Goal: Navigation & Orientation: Find specific page/section

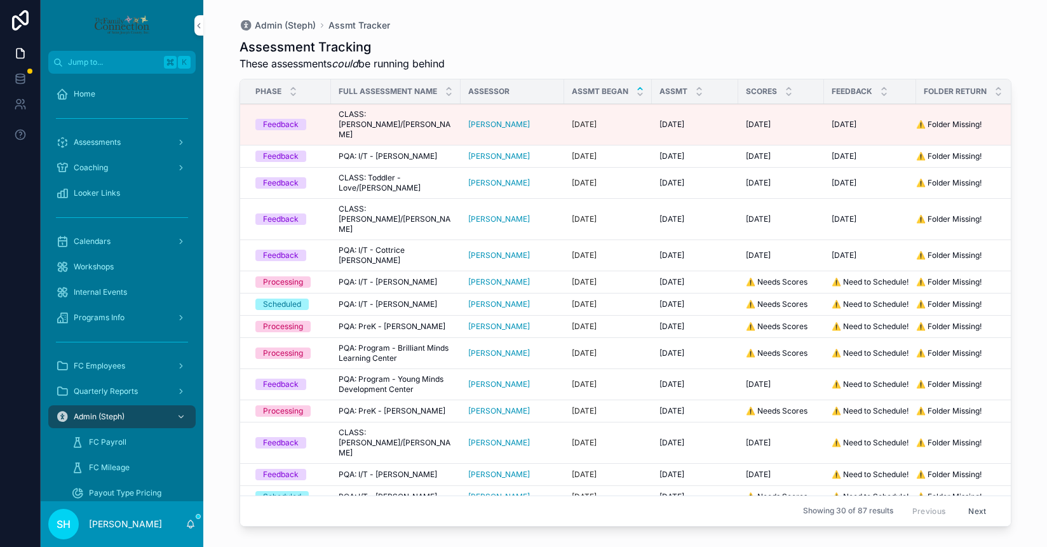
click at [111, 145] on span "Assessments" at bounding box center [97, 142] width 47 height 10
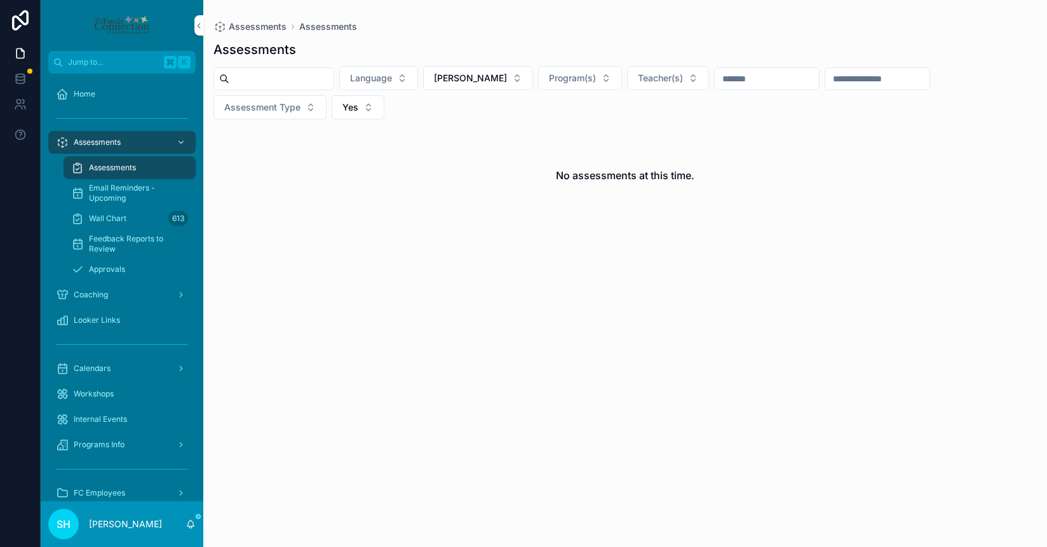
click at [104, 377] on div "Calendars" at bounding box center [122, 368] width 132 height 20
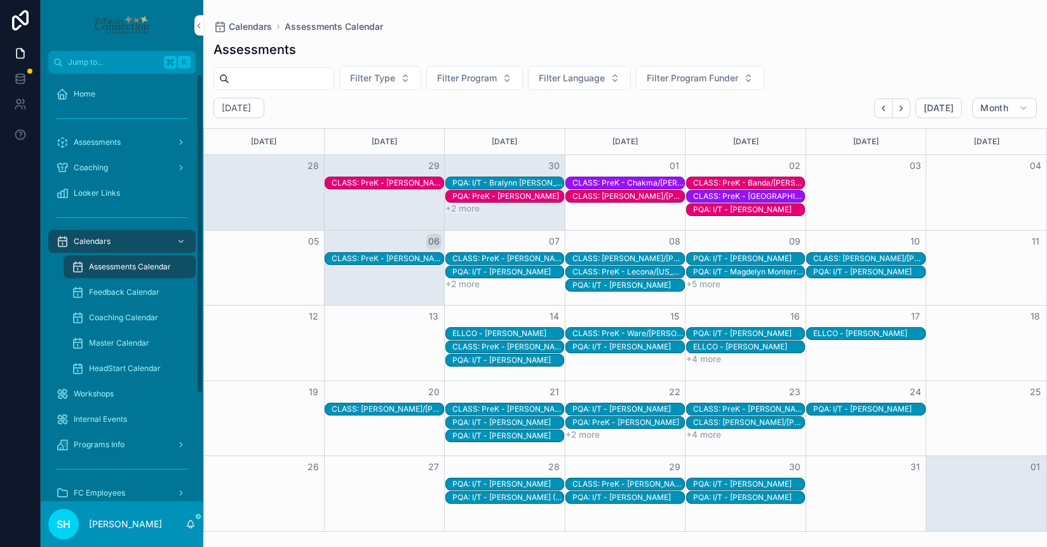
click at [118, 339] on span "Master Calendar" at bounding box center [119, 343] width 60 height 10
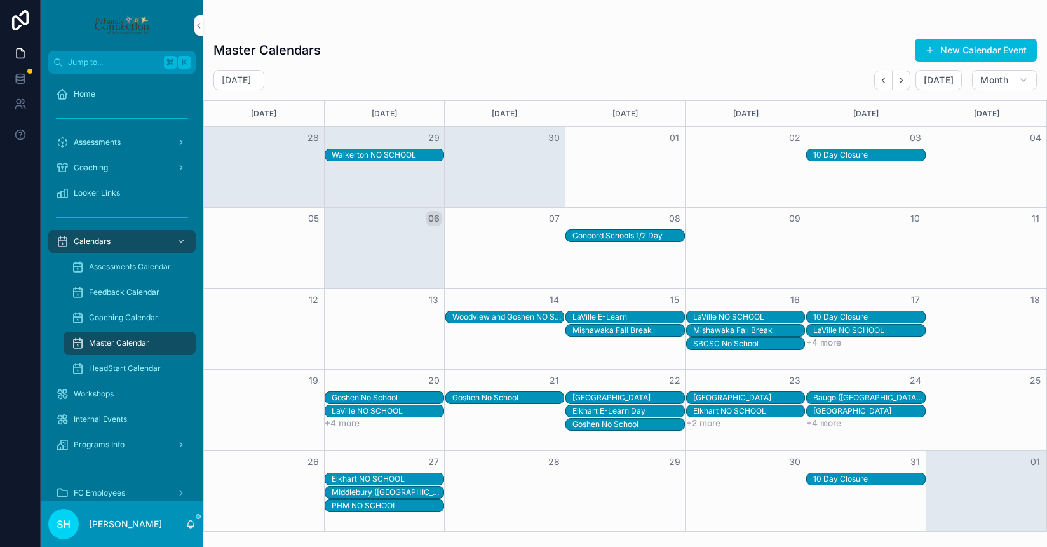
click at [121, 274] on div "Assessments Calendar" at bounding box center [129, 267] width 117 height 20
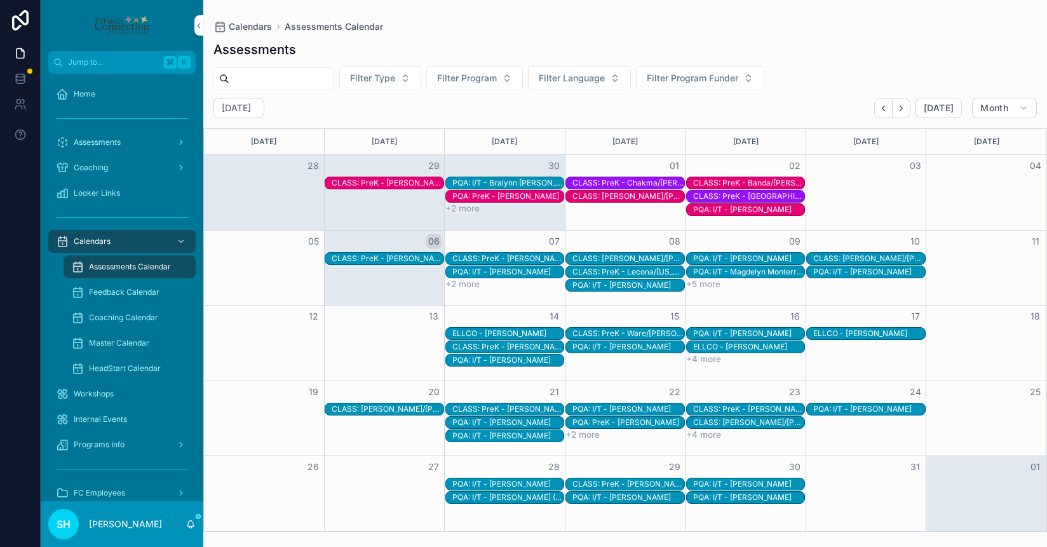
click at [462, 283] on button "+2 more" at bounding box center [462, 284] width 34 height 10
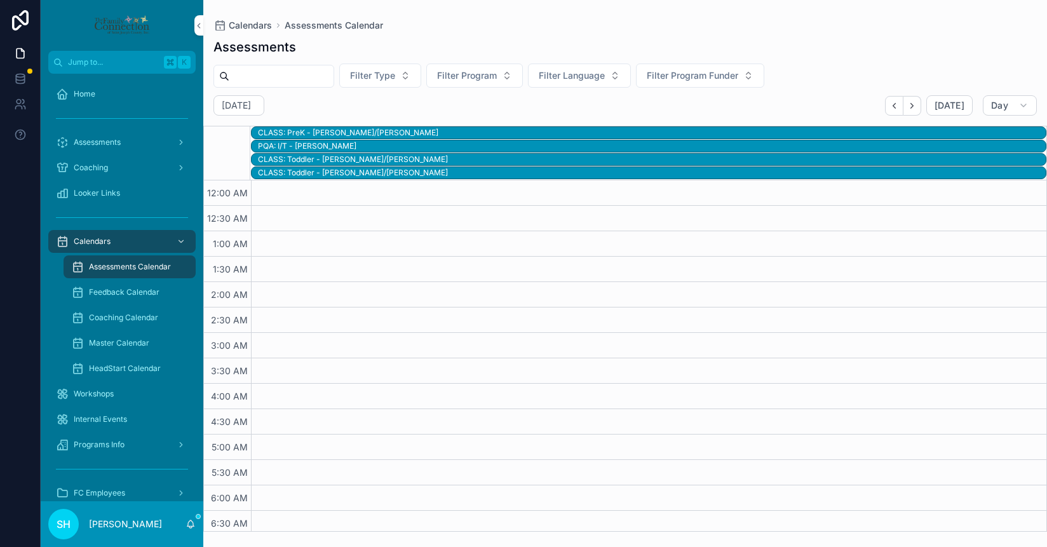
click at [325, 132] on div "CLASS: PreK - [PERSON_NAME]/[PERSON_NAME]" at bounding box center [652, 133] width 788 height 10
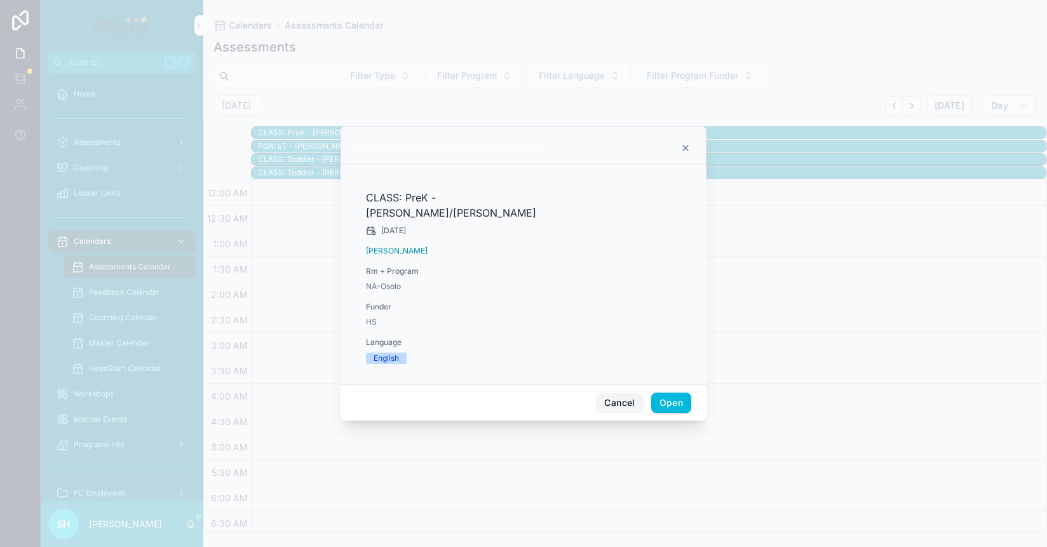
click at [622, 393] on button "Cancel" at bounding box center [619, 403] width 47 height 20
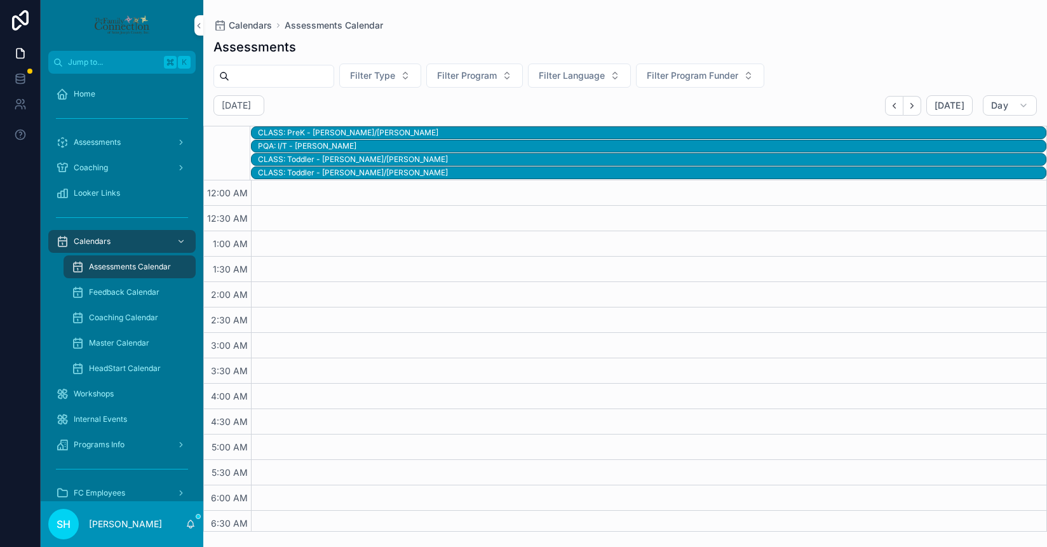
click at [337, 24] on span "Assessments Calendar" at bounding box center [334, 25] width 98 height 13
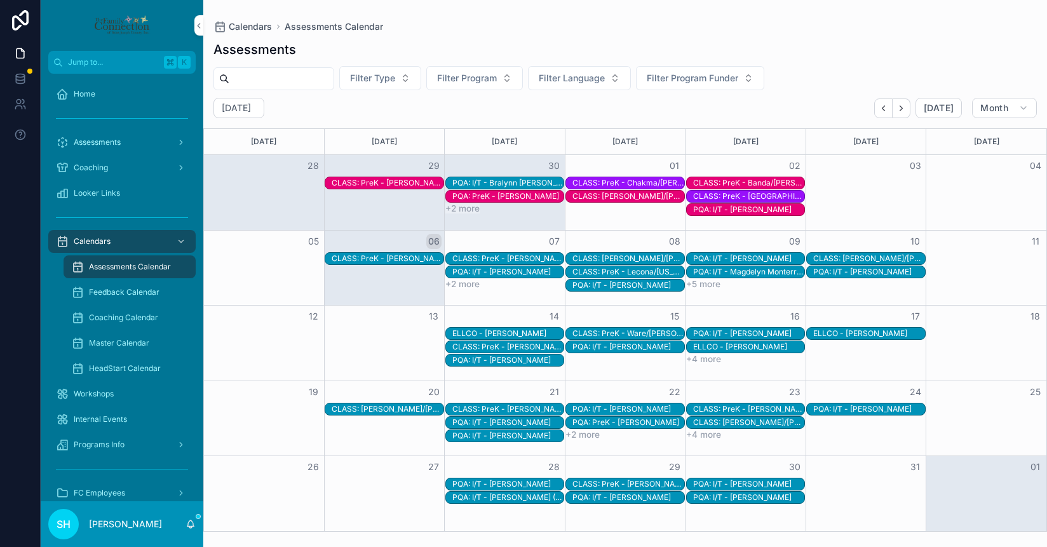
click at [97, 346] on span "Master Calendar" at bounding box center [119, 343] width 60 height 10
